Goal: Task Accomplishment & Management: Use online tool/utility

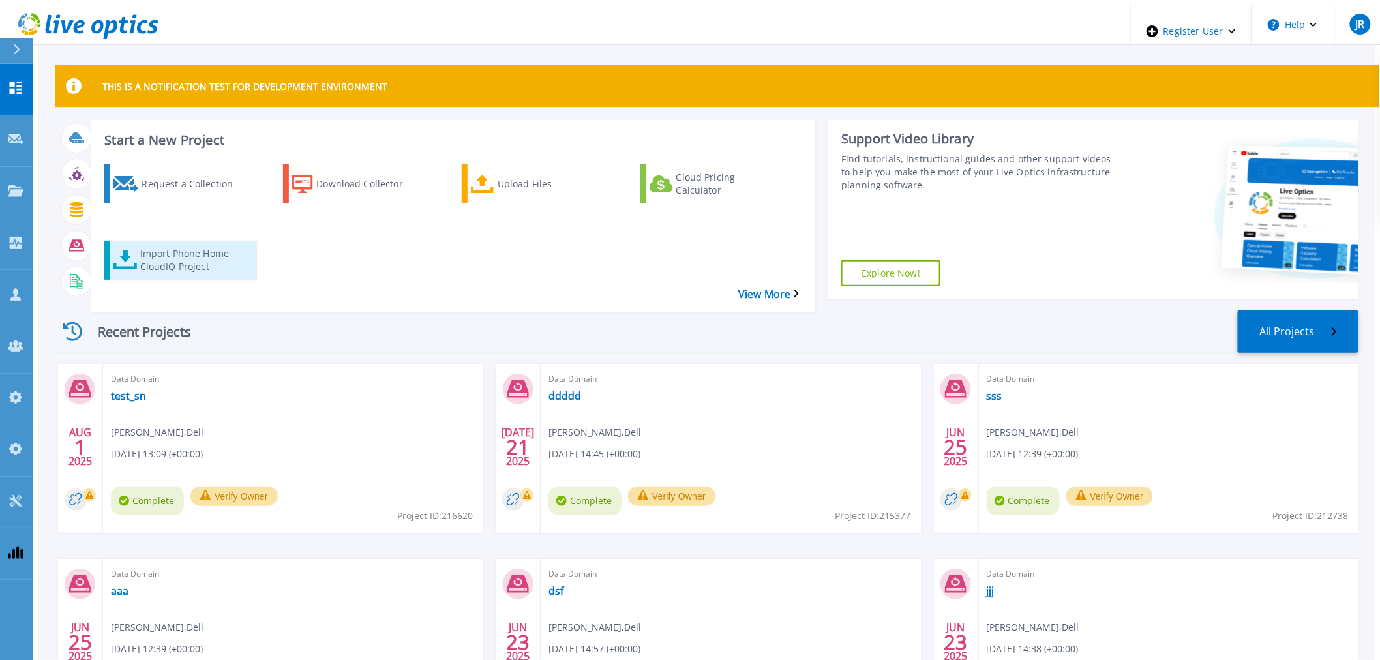
click at [172, 244] on div "Import Phone Home CloudIQ Project" at bounding box center [192, 260] width 104 height 33
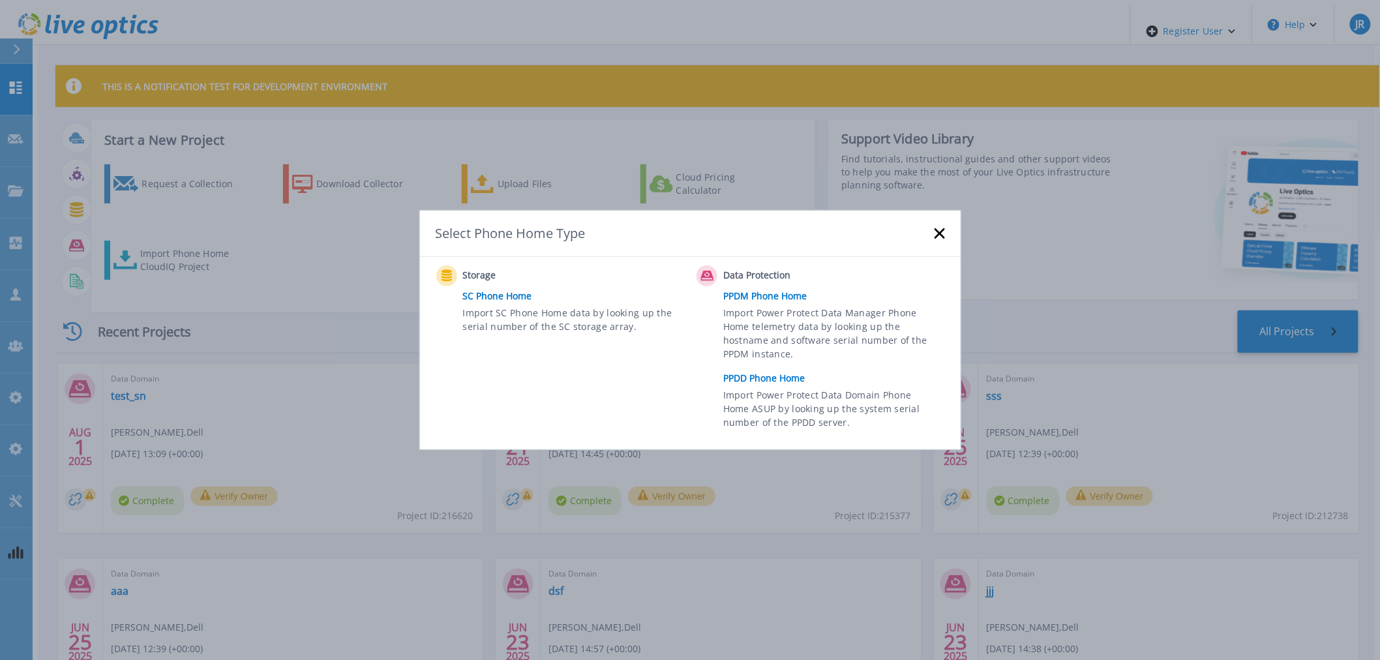
click at [799, 380] on link "PPDD Phone Home" at bounding box center [837, 378] width 228 height 20
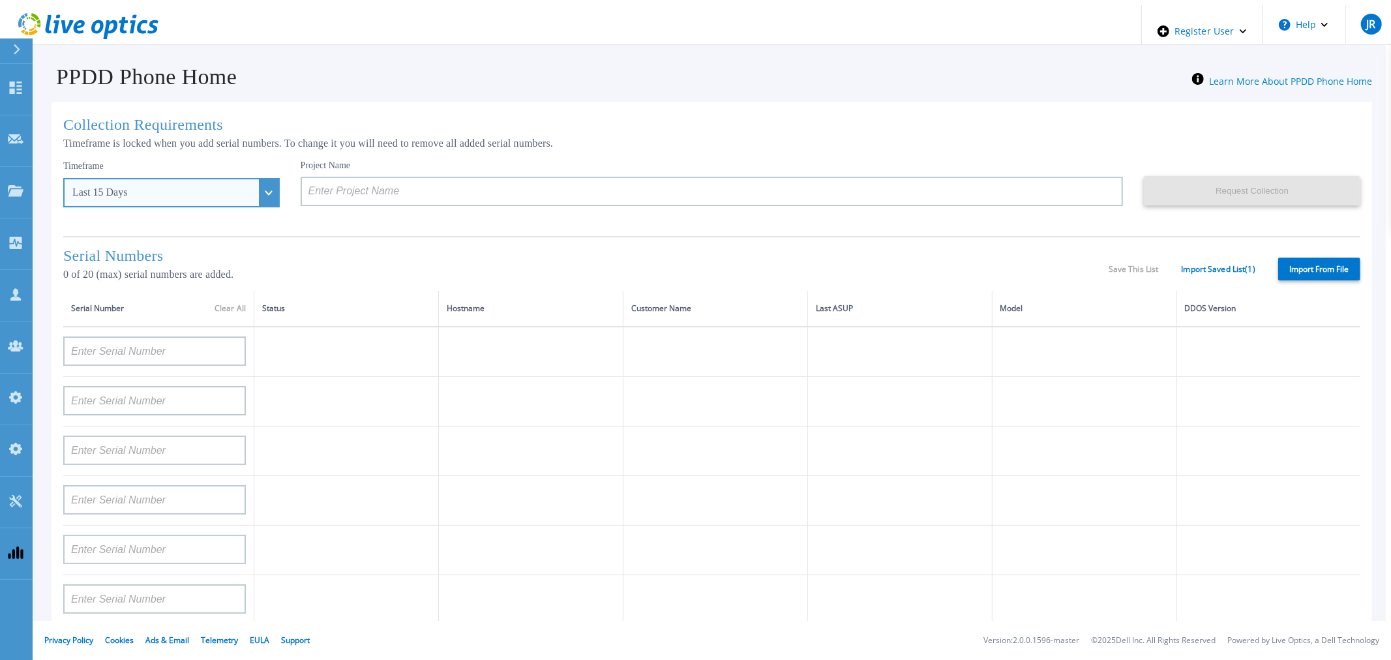
click at [164, 193] on div "Last 15 Days" at bounding box center [164, 193] width 184 height 12
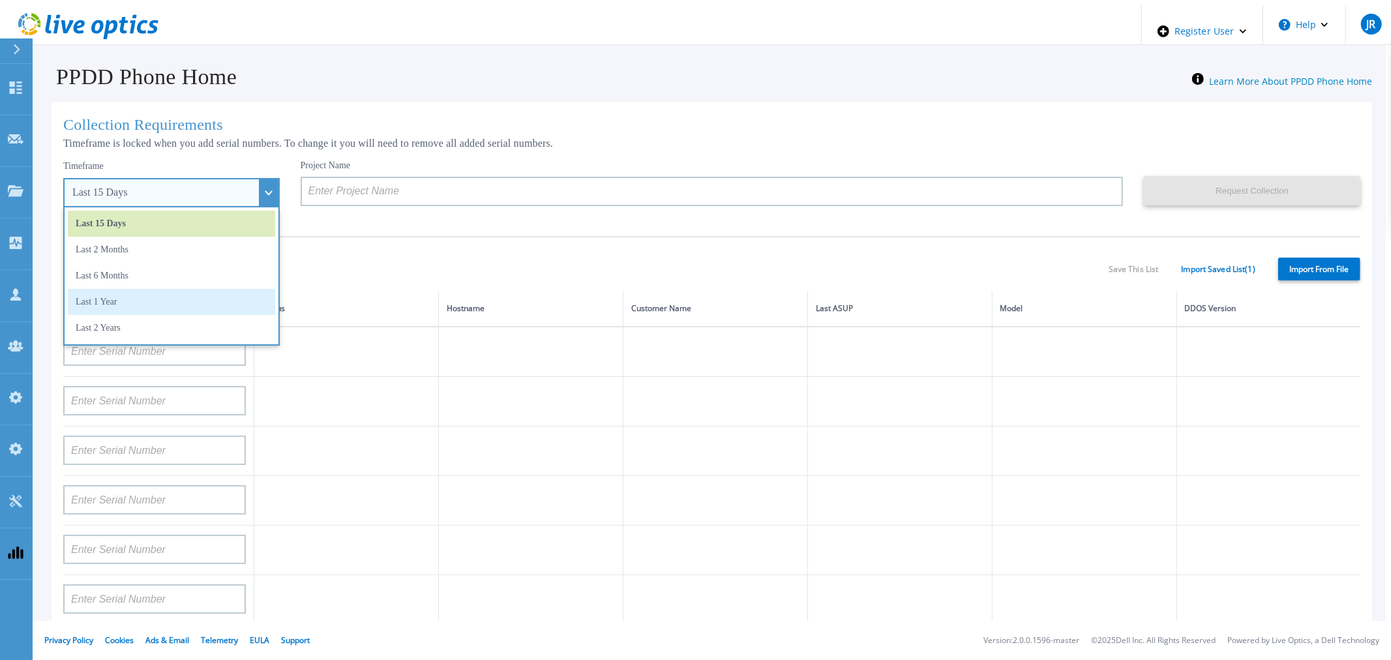
click at [118, 300] on li "Last 1 Year" at bounding box center [171, 302] width 207 height 26
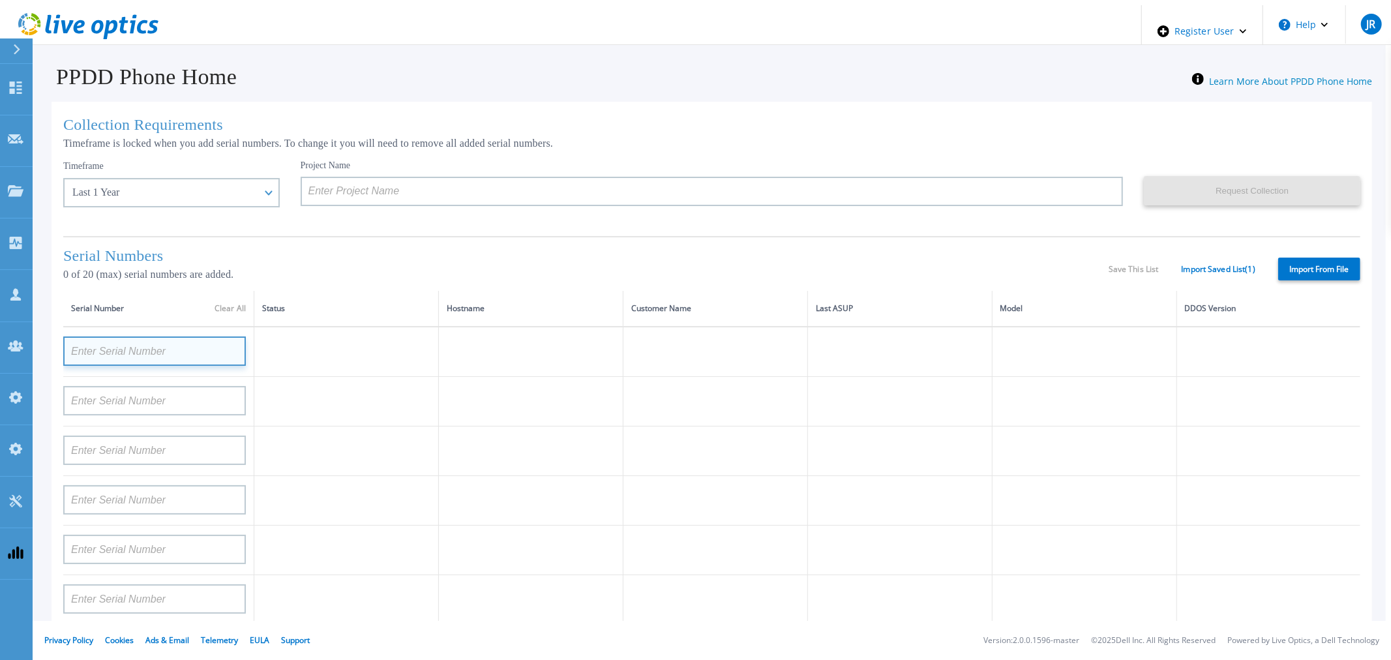
click at [141, 353] on input at bounding box center [154, 351] width 183 height 29
paste input "DE300225000114"
type input "DE300225000114"
click at [376, 277] on p "0 of 20 (max) serial numbers are added." at bounding box center [585, 275] width 1045 height 12
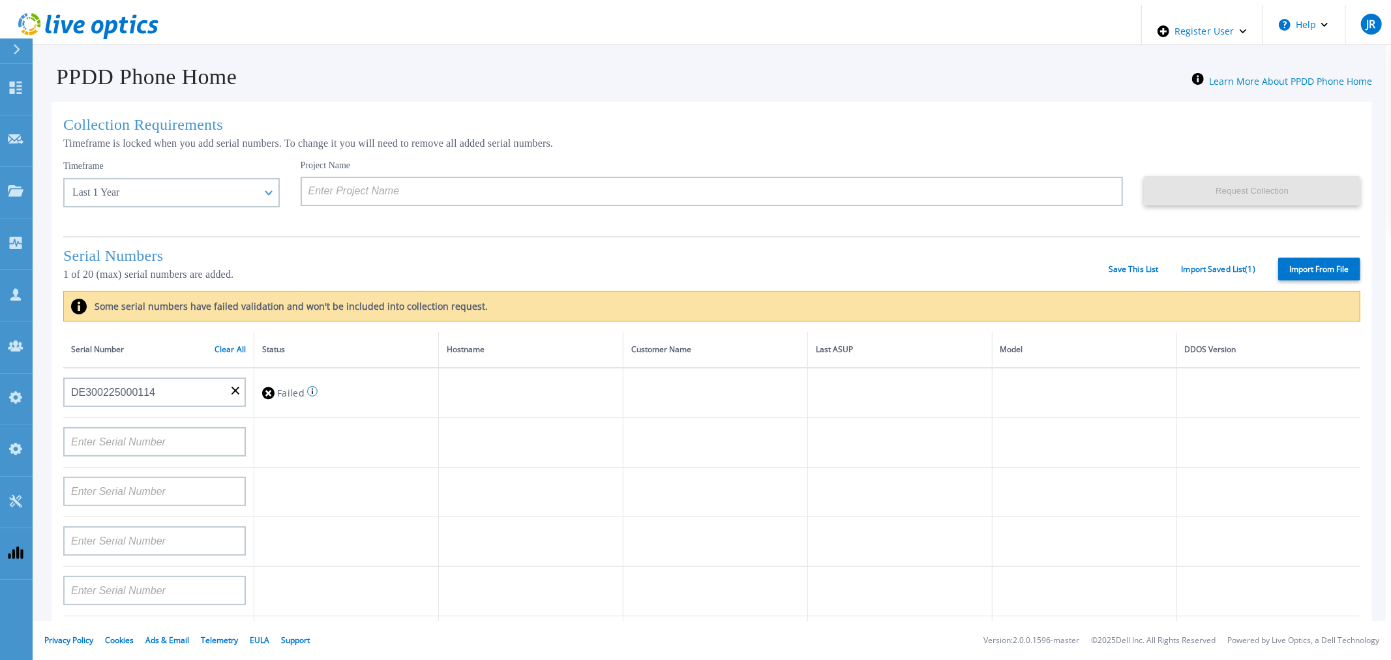
click at [511, 224] on div "Project Name" at bounding box center [723, 193] width 844 height 67
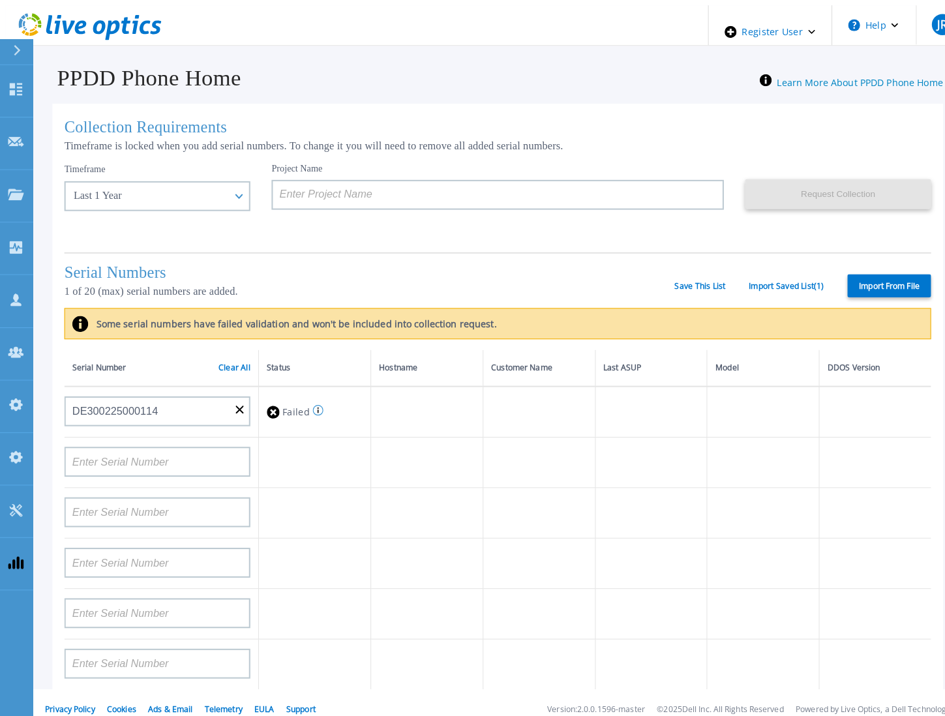
click at [221, 401] on input "DE300225000114" at bounding box center [154, 403] width 183 height 29
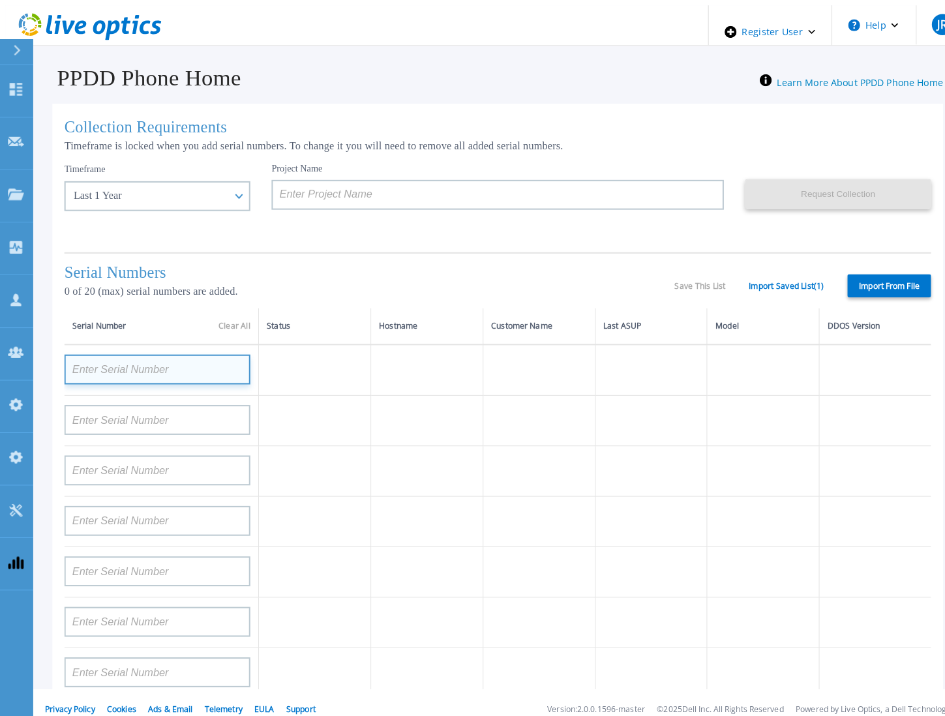
paste input "DE300225000114"
type input "DE300225000114"
click at [396, 405] on td at bounding box center [419, 414] width 110 height 50
